Goal: Task Accomplishment & Management: Complete application form

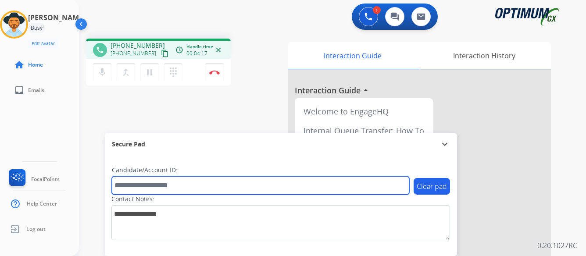
paste input "*******"
type input "*******"
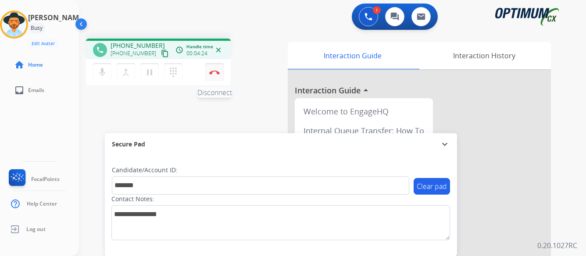
click at [211, 72] on img at bounding box center [214, 72] width 11 height 4
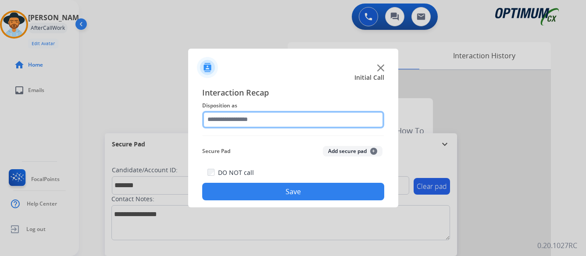
click at [238, 117] on input "text" at bounding box center [293, 120] width 182 height 18
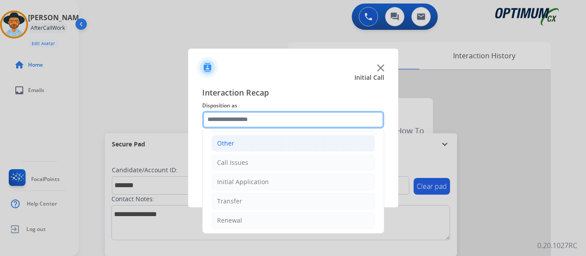
scroll to position [60, 0]
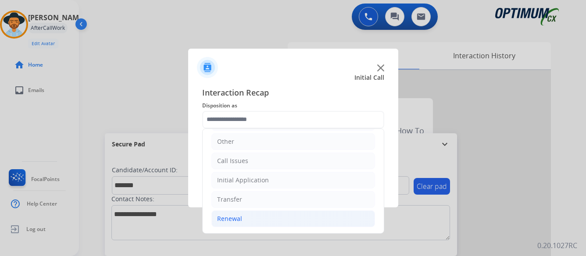
click at [226, 218] on div "Renewal" at bounding box center [229, 218] width 25 height 9
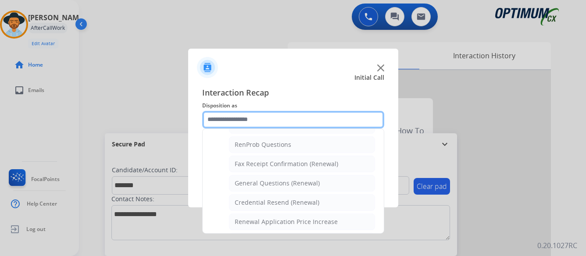
scroll to position [235, 0]
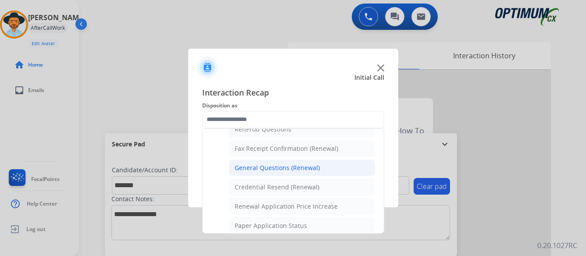
click at [281, 167] on div "General Questions (Renewal)" at bounding box center [277, 168] width 85 height 9
type input "**********"
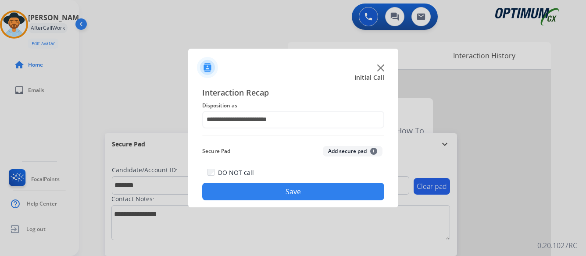
click at [304, 189] on button "Save" at bounding box center [293, 192] width 182 height 18
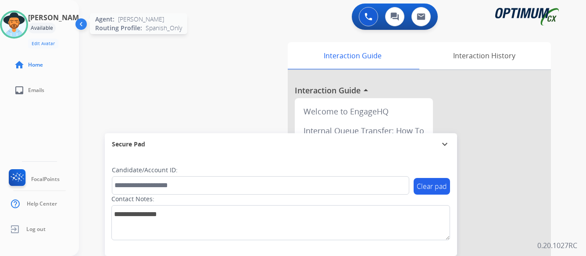
click at [25, 23] on img at bounding box center [14, 24] width 25 height 25
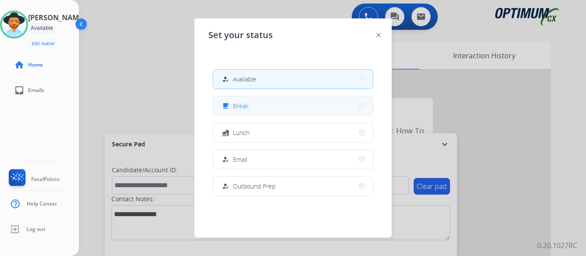
click at [303, 105] on button "free_breakfast Break" at bounding box center [293, 105] width 160 height 19
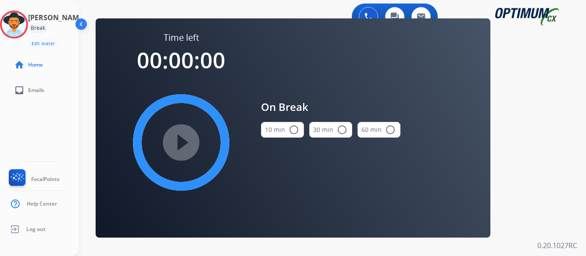
click at [293, 128] on mat-icon "radio_button_unchecked" at bounding box center [294, 130] width 11 height 11
click at [180, 139] on mat-icon "play_circle_filled" at bounding box center [181, 142] width 11 height 11
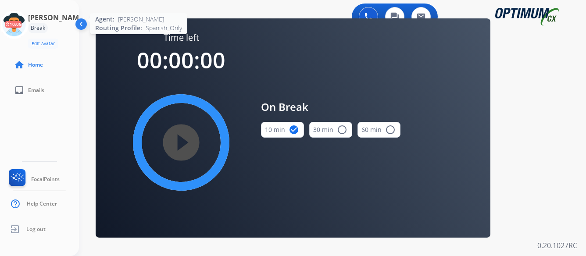
click at [28, 28] on icon at bounding box center [14, 25] width 29 height 29
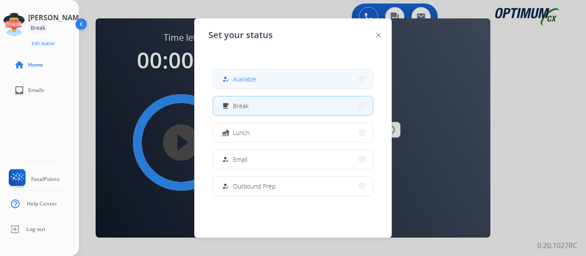
click at [266, 80] on button "how_to_reg Available" at bounding box center [293, 79] width 160 height 19
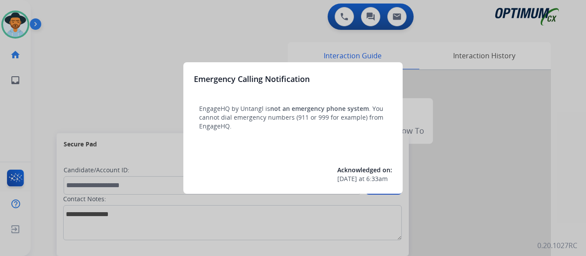
click at [493, 144] on div at bounding box center [293, 128] width 586 height 256
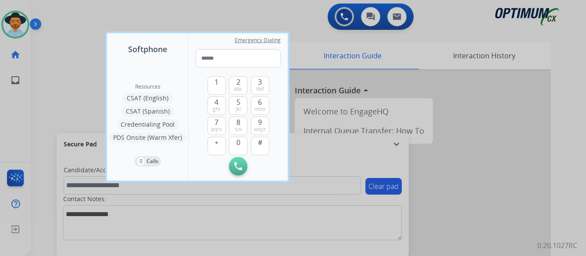
drag, startPoint x: 493, startPoint y: 144, endPoint x: 484, endPoint y: 146, distance: 8.9
click at [493, 144] on div at bounding box center [293, 128] width 586 height 256
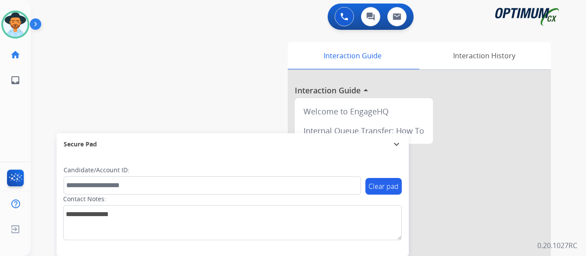
click at [35, 22] on img at bounding box center [37, 26] width 15 height 17
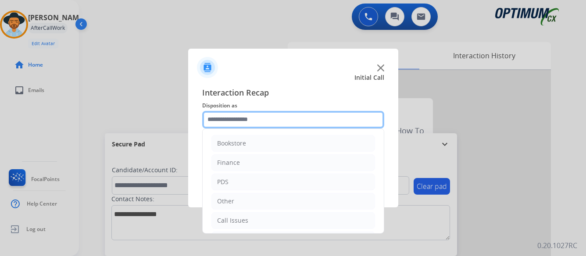
click at [269, 118] on input "text" at bounding box center [293, 120] width 182 height 18
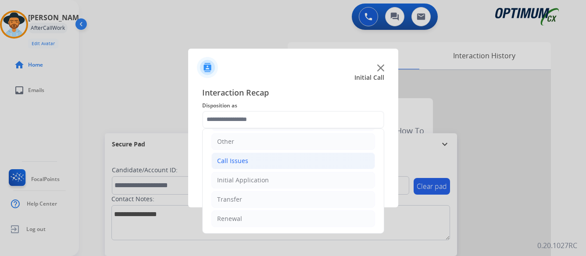
click at [236, 161] on div "Call Issues" at bounding box center [232, 161] width 31 height 9
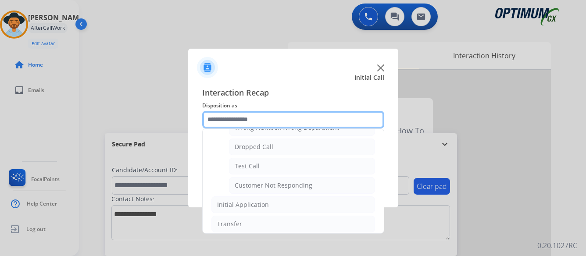
scroll to position [147, 0]
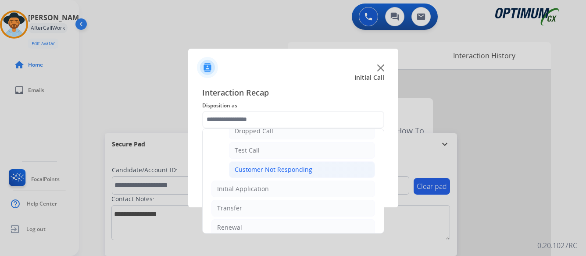
click at [274, 169] on div "Customer Not Responding" at bounding box center [274, 169] width 78 height 9
type input "**********"
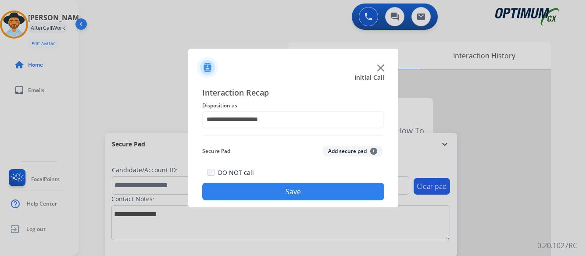
click at [281, 189] on button "Save" at bounding box center [293, 192] width 182 height 18
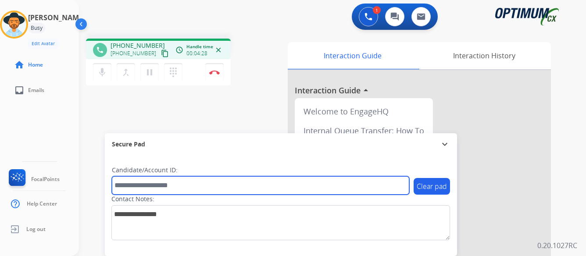
paste input "*******"
type input "*******"
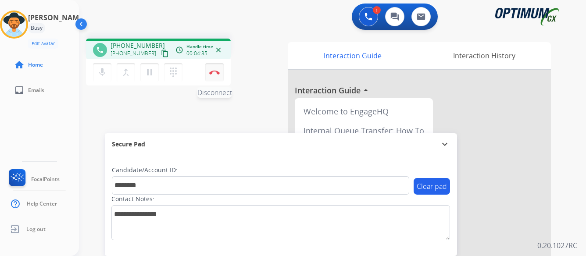
click at [212, 70] on img at bounding box center [214, 72] width 11 height 4
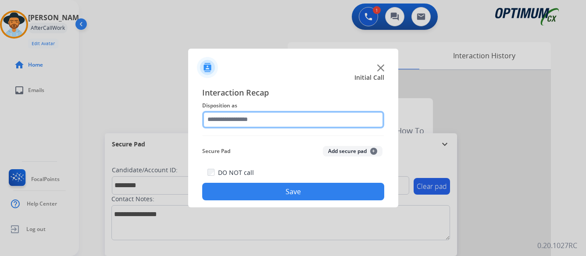
click at [263, 118] on input "text" at bounding box center [293, 120] width 182 height 18
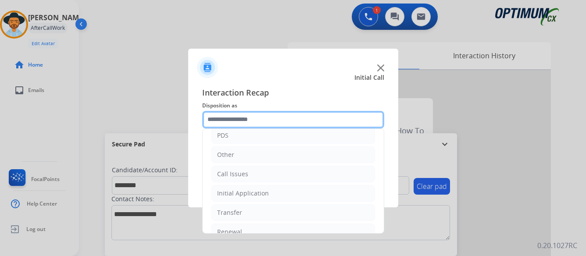
scroll to position [60, 0]
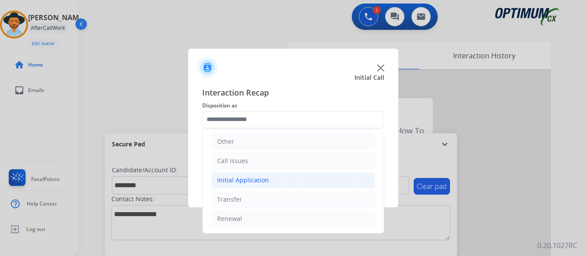
click at [249, 179] on div "Initial Application" at bounding box center [243, 180] width 52 height 9
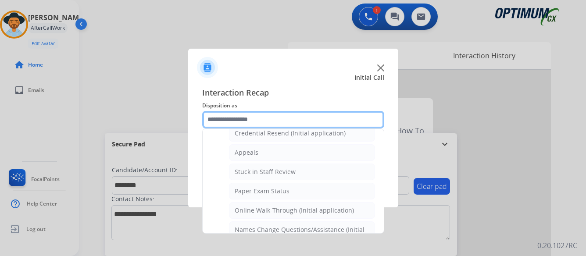
scroll to position [147, 0]
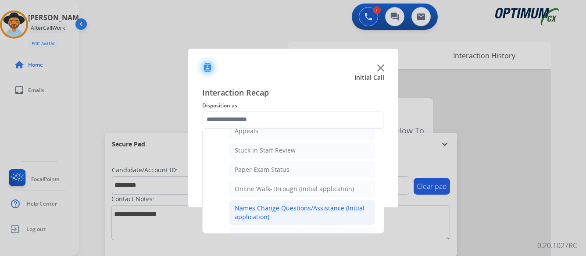
click at [283, 207] on div "Names Change Questions/Assistance (Initial application)" at bounding box center [302, 213] width 135 height 18
type input "**********"
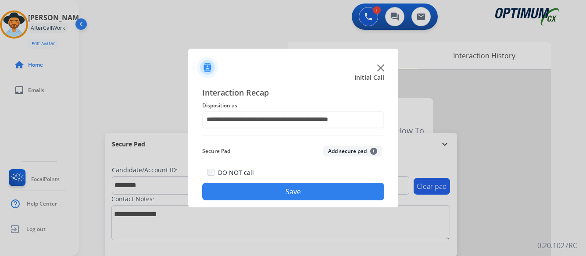
click at [293, 188] on button "Save" at bounding box center [293, 192] width 182 height 18
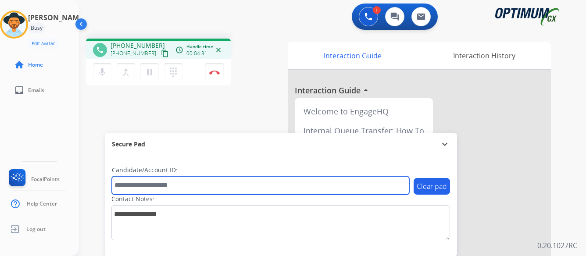
paste input "*******"
type input "*******"
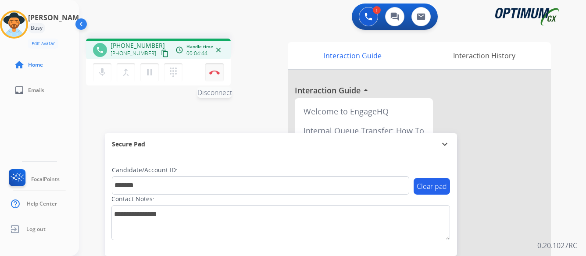
click at [214, 71] on img at bounding box center [214, 72] width 11 height 4
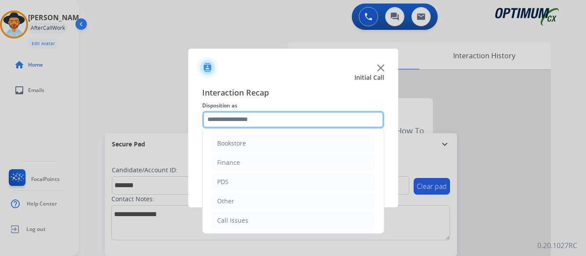
click at [267, 117] on input "text" at bounding box center [293, 120] width 182 height 18
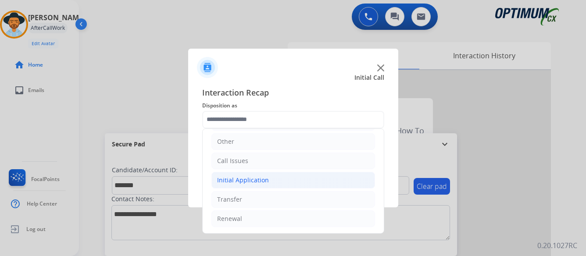
click at [240, 180] on div "Initial Application" at bounding box center [243, 180] width 52 height 9
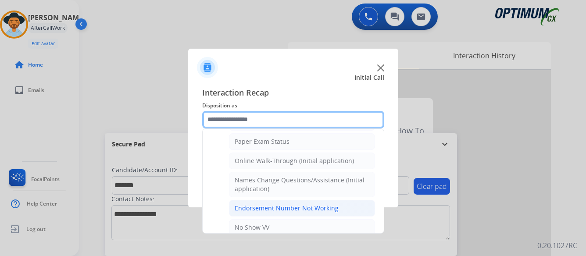
scroll to position [191, 0]
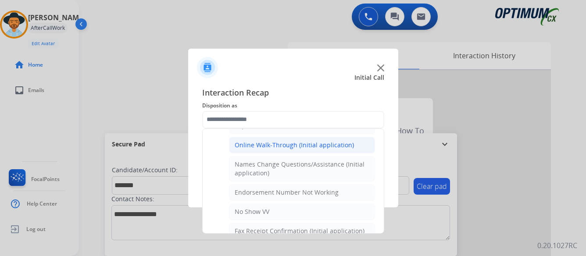
click at [277, 144] on div "Online Walk-Through (Initial application)" at bounding box center [294, 145] width 119 height 9
type input "**********"
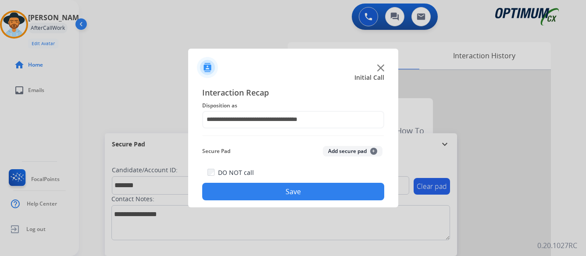
click at [289, 191] on button "Save" at bounding box center [293, 192] width 182 height 18
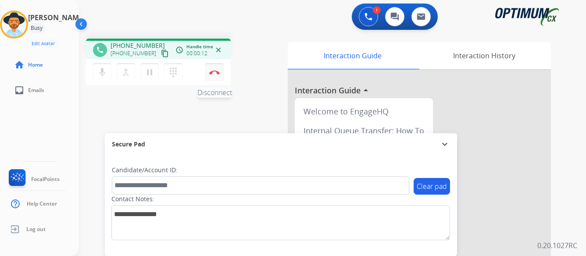
click at [214, 71] on img at bounding box center [214, 72] width 11 height 4
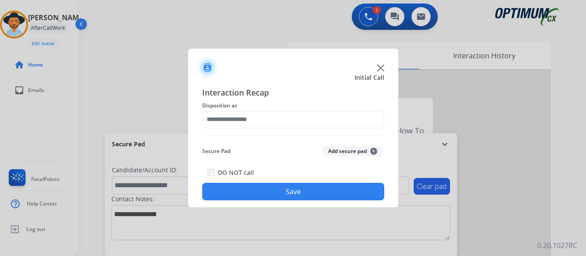
click at [381, 64] on div at bounding box center [293, 64] width 210 height 31
click at [380, 67] on img at bounding box center [380, 67] width 7 height 7
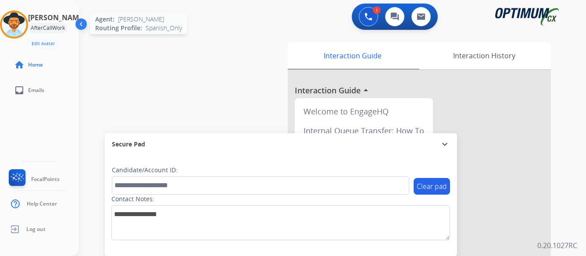
click at [20, 27] on img at bounding box center [14, 24] width 25 height 25
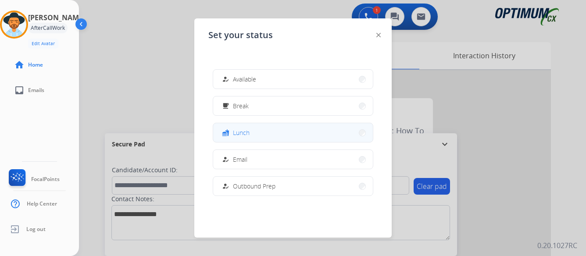
click at [272, 134] on button "fastfood Lunch" at bounding box center [293, 132] width 160 height 19
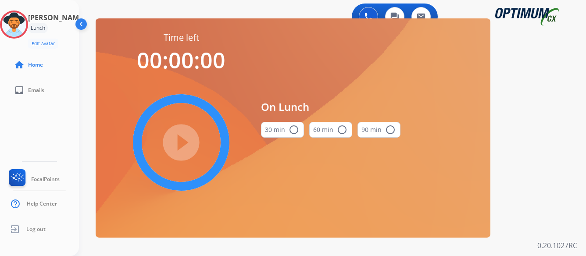
click at [294, 128] on mat-icon "radio_button_unchecked" at bounding box center [294, 130] width 11 height 11
click at [181, 139] on mat-icon "play_circle_filled" at bounding box center [181, 142] width 11 height 11
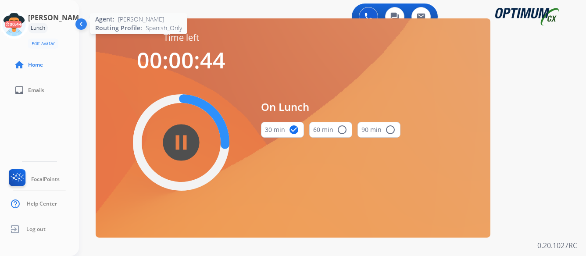
click at [27, 27] on icon at bounding box center [14, 25] width 29 height 29
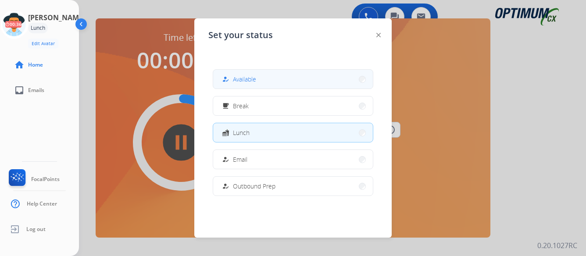
click at [268, 78] on button "how_to_reg Available" at bounding box center [293, 79] width 160 height 19
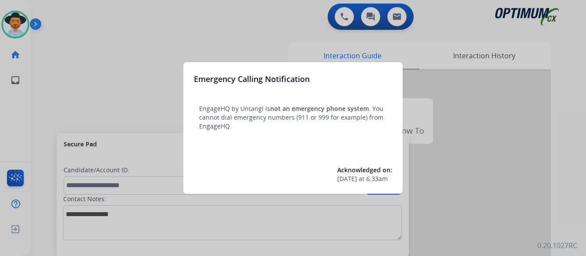
click at [34, 22] on div at bounding box center [293, 128] width 586 height 256
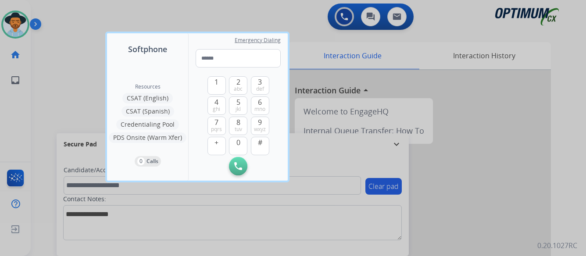
click at [486, 152] on div at bounding box center [293, 128] width 586 height 256
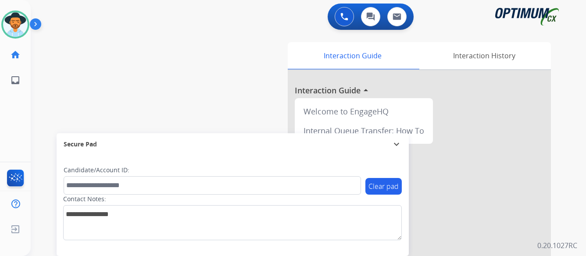
click at [486, 152] on div at bounding box center [419, 233] width 263 height 327
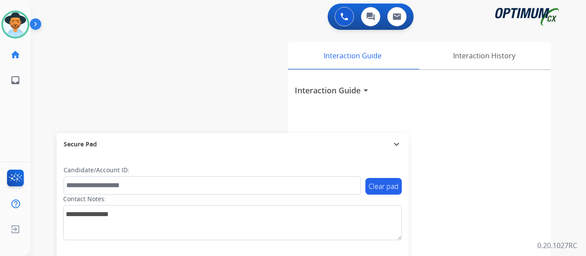
click at [35, 23] on img at bounding box center [37, 26] width 15 height 17
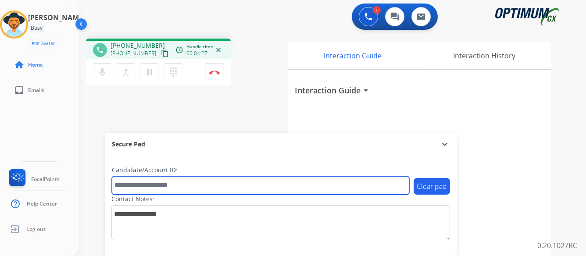
paste input "*******"
type input "*******"
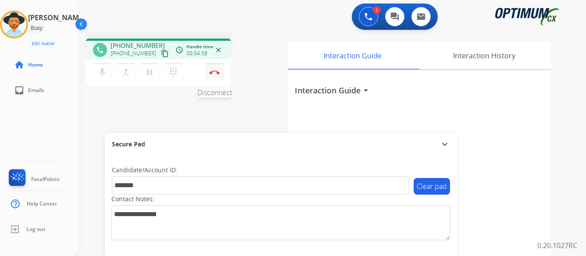
click at [213, 71] on img at bounding box center [214, 72] width 11 height 4
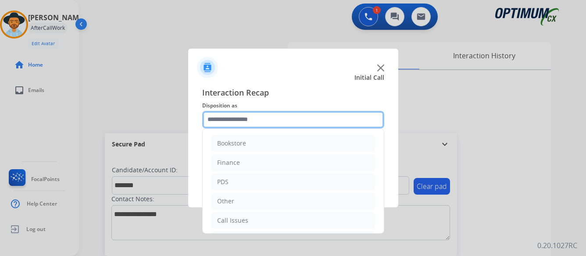
click at [283, 119] on input "text" at bounding box center [293, 120] width 182 height 18
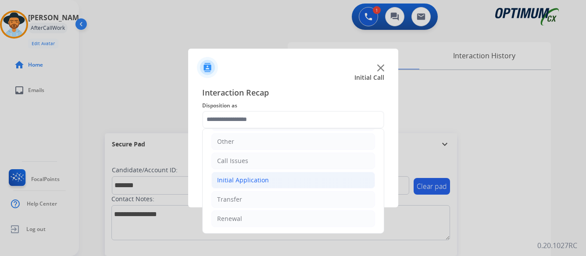
click at [251, 178] on div "Initial Application" at bounding box center [243, 180] width 52 height 9
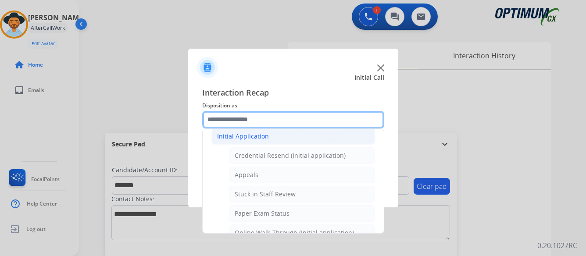
scroll to position [147, 0]
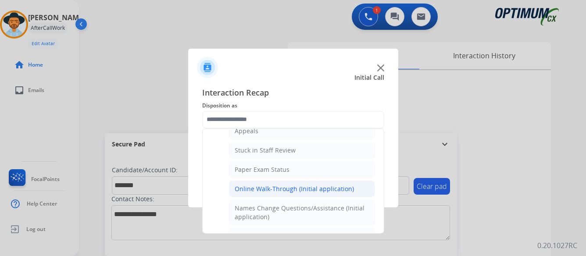
click at [276, 188] on div "Online Walk-Through (Initial application)" at bounding box center [294, 189] width 119 height 9
type input "**********"
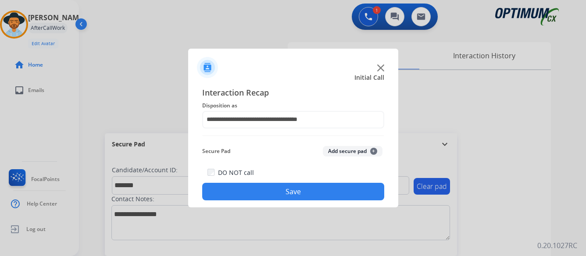
click at [278, 193] on button "Save" at bounding box center [293, 192] width 182 height 18
